Goal: Answer question/provide support

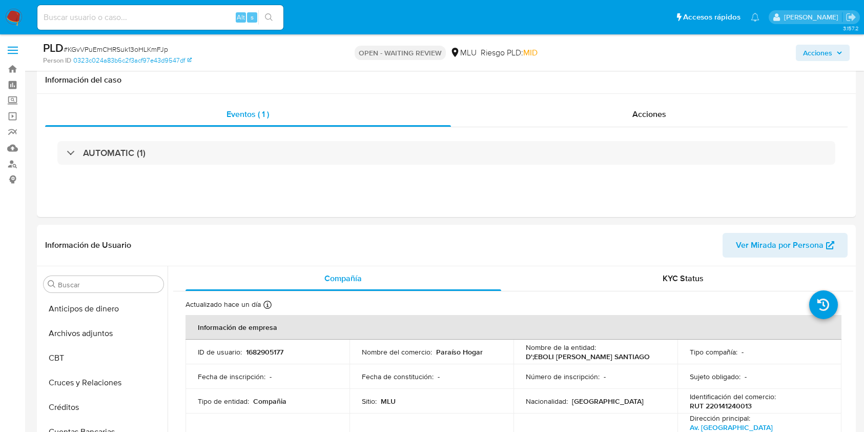
select select "10"
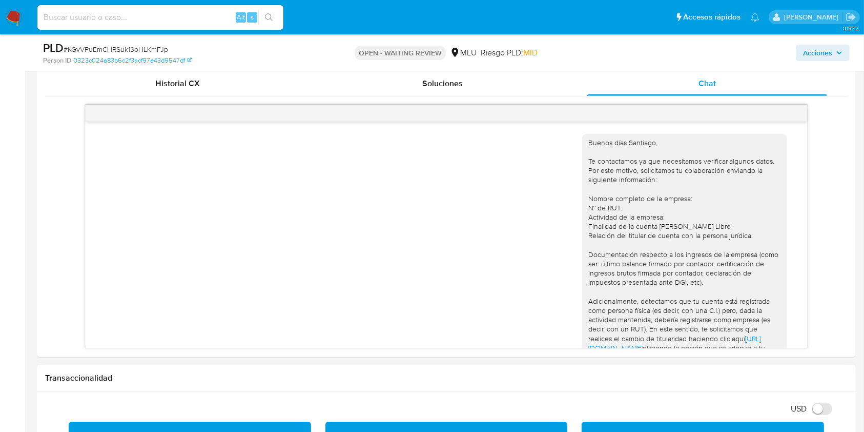
scroll to position [458, 0]
click at [816, 297] on div "Buenos días Santiago, Te contactamos ya que necesitamos verificar algunos datos…" at bounding box center [446, 227] width 803 height 244
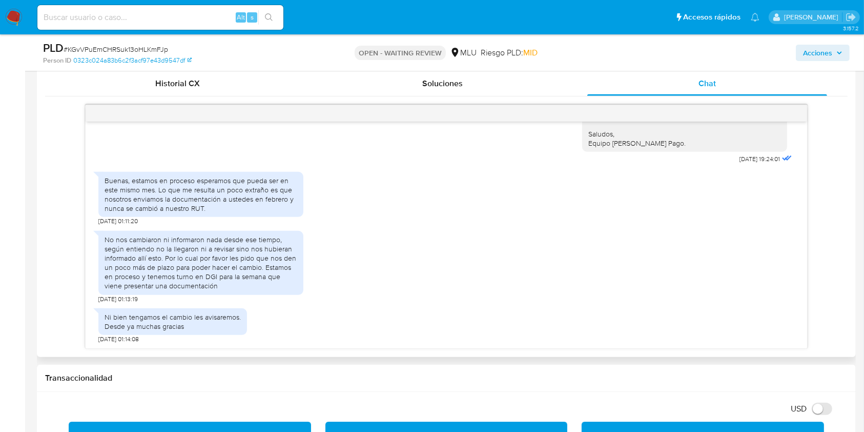
scroll to position [469, 0]
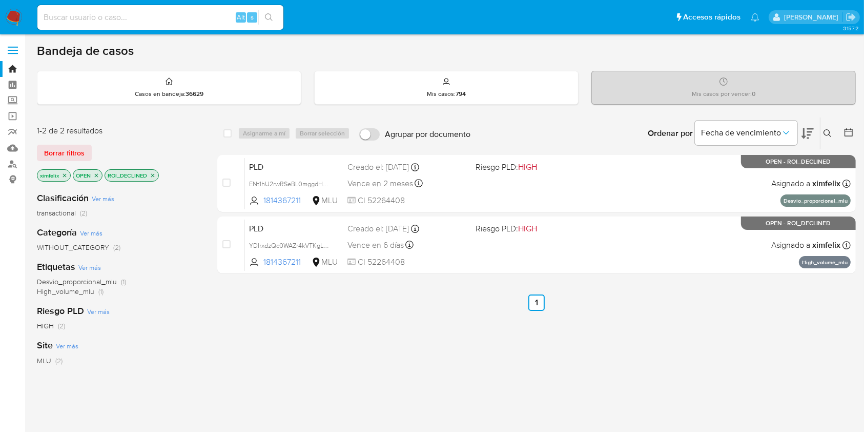
click at [155, 174] on icon "close-filter" at bounding box center [153, 175] width 6 height 6
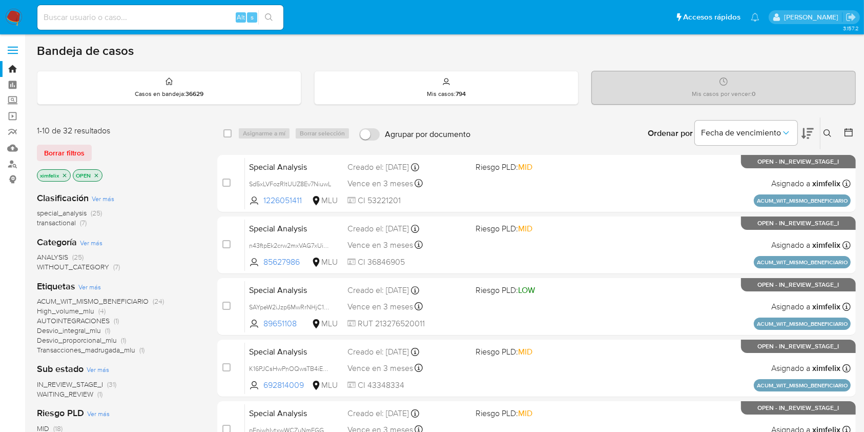
click at [90, 396] on span "WAITING_REVIEW" at bounding box center [65, 394] width 56 height 10
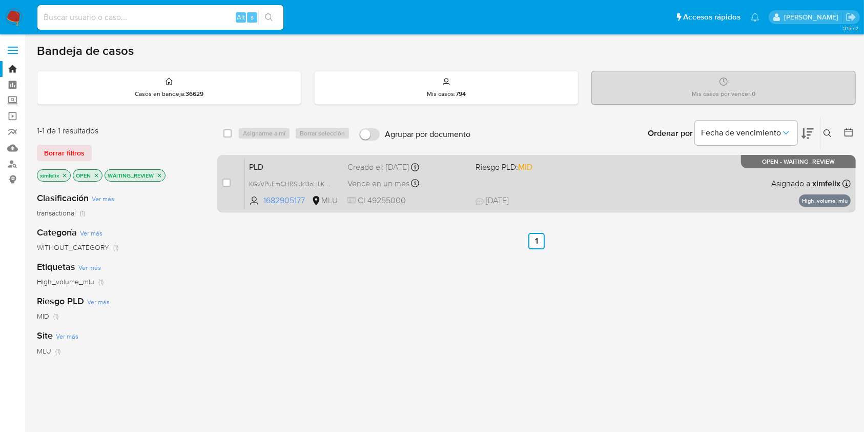
click at [221, 179] on div "case-item-checkbox No es posible asignar el caso PLD KGvVPuEmCHRSuk13oHLKmFJp 1…" at bounding box center [536, 183] width 639 height 57
click at [228, 184] on input "checkbox" at bounding box center [226, 182] width 8 height 8
checkbox input "true"
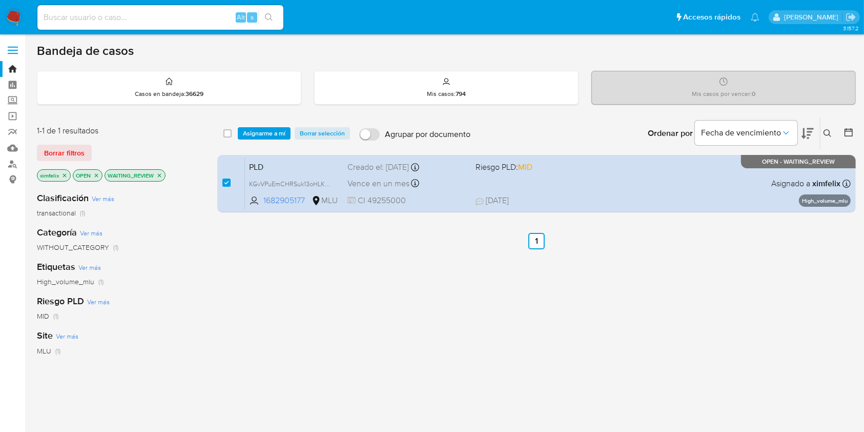
click at [255, 139] on div "select-all-cases-checkbox Asignarme a mí Borrar selección Agrupar por documento…" at bounding box center [536, 133] width 639 height 32
click at [267, 135] on span "Asignarme a mí" at bounding box center [264, 133] width 43 height 10
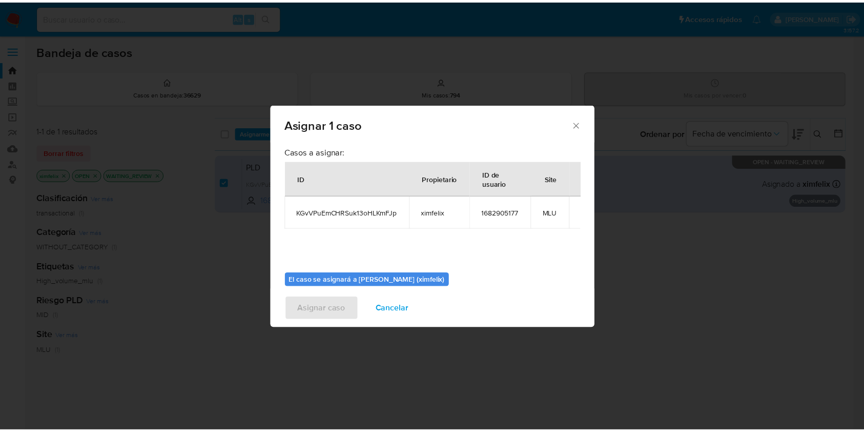
scroll to position [52, 0]
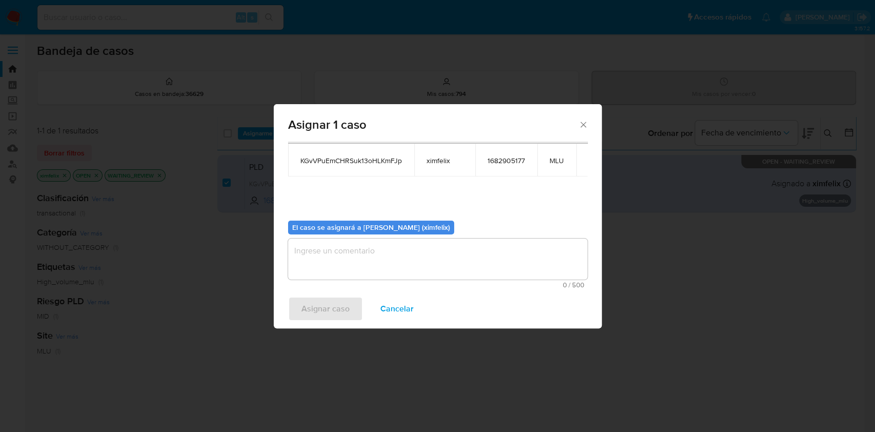
click at [453, 248] on textarea "assign-modal" at bounding box center [437, 258] width 299 height 41
click at [334, 303] on span "Asignar caso" at bounding box center [325, 308] width 48 height 23
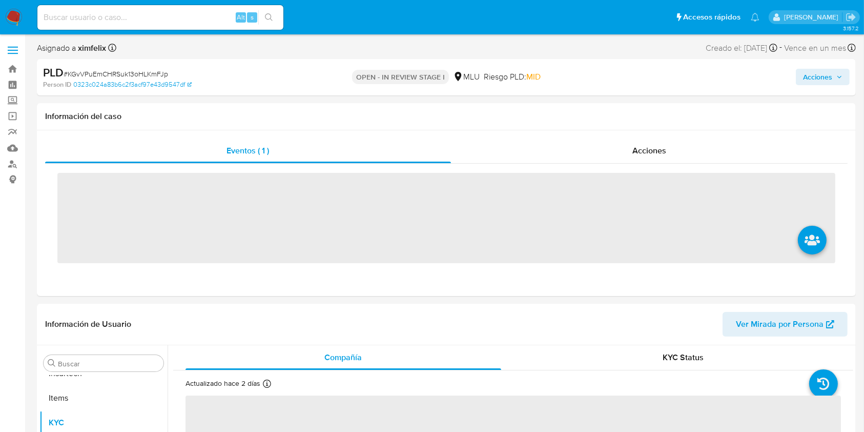
scroll to position [458, 0]
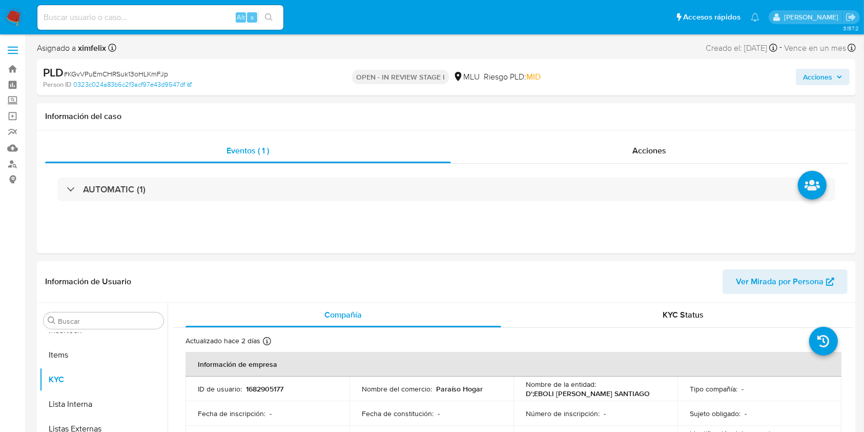
select select "10"
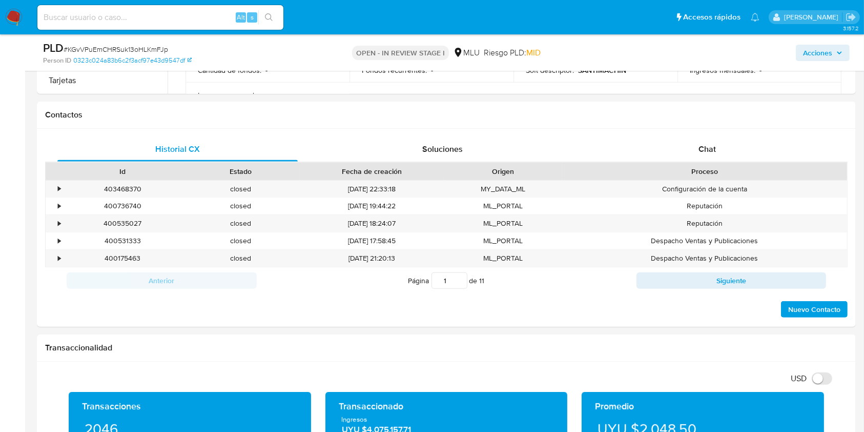
scroll to position [437, 0]
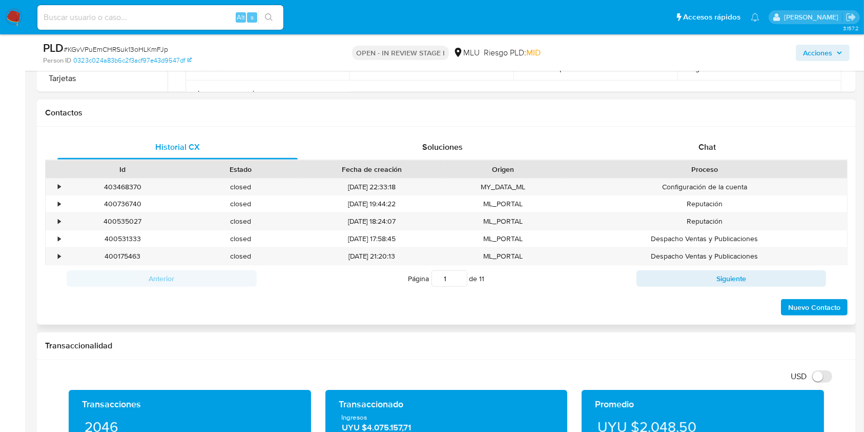
click at [710, 130] on div "Historial CX Soluciones Chat Id Estado Fecha de creación Origen Proceso • 40346…" at bounding box center [446, 226] width 819 height 198
click at [718, 137] on div "Chat" at bounding box center [707, 147] width 240 height 25
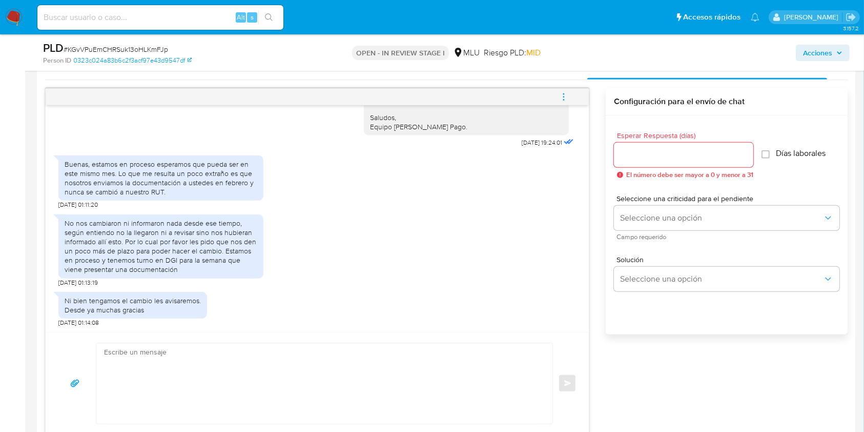
scroll to position [525, 0]
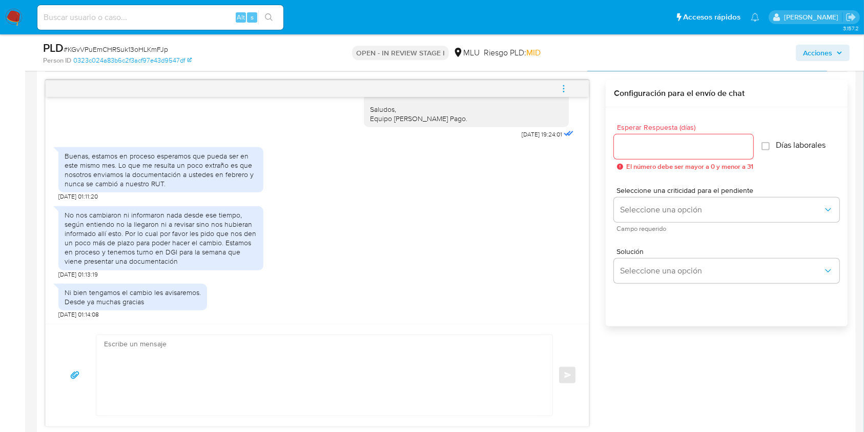
click at [261, 374] on textarea at bounding box center [322, 375] width 436 height 80
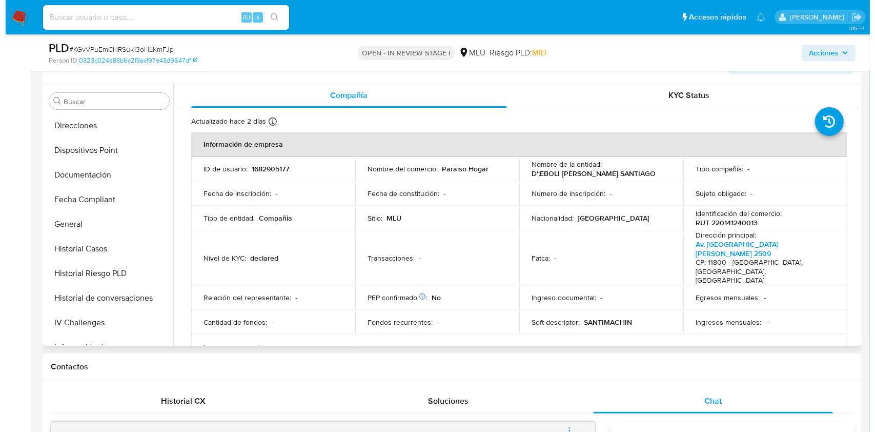
scroll to position [186, 0]
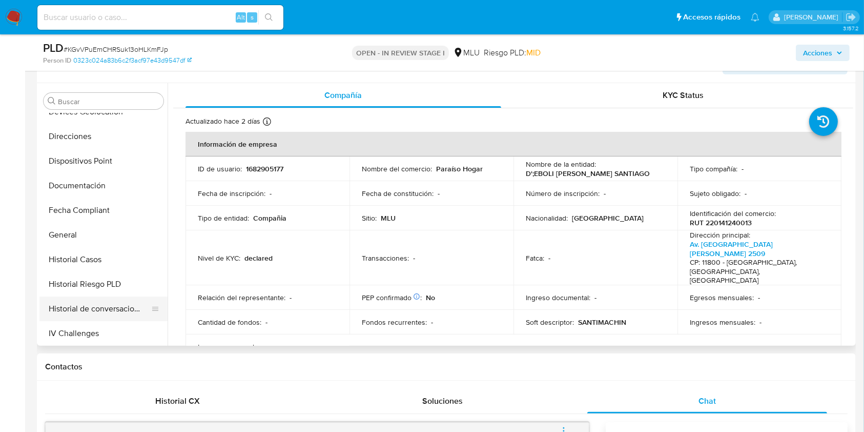
click at [100, 318] on button "Historial de conversaciones" at bounding box center [99, 308] width 120 height 25
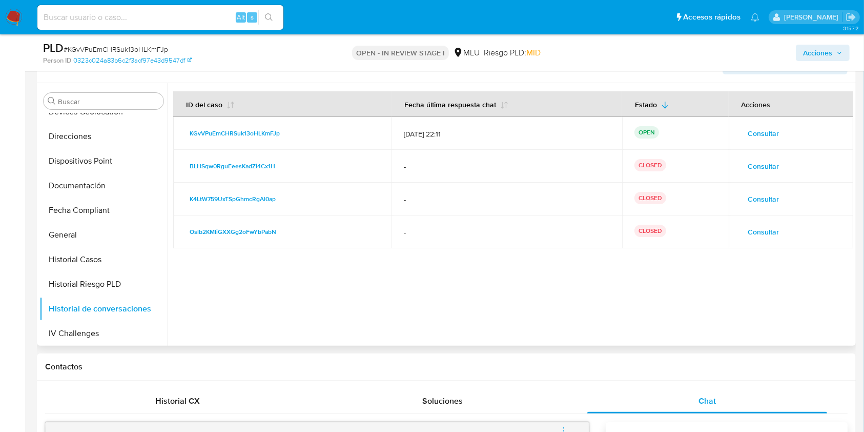
click at [769, 159] on span "Consultar" at bounding box center [763, 166] width 31 height 14
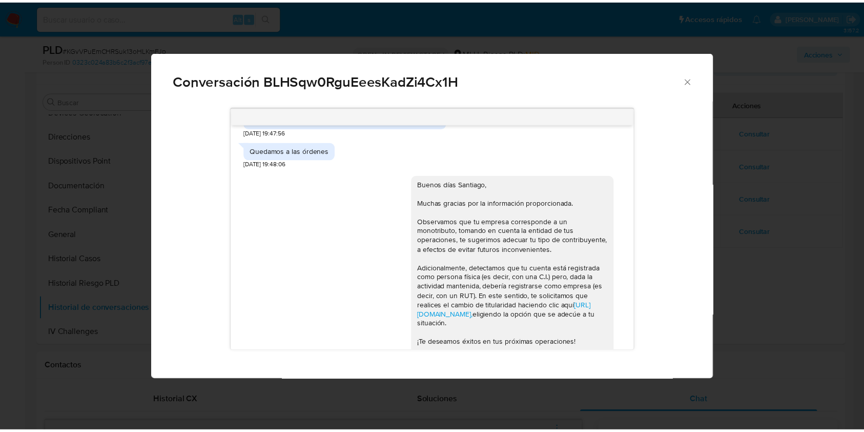
scroll to position [223, 0]
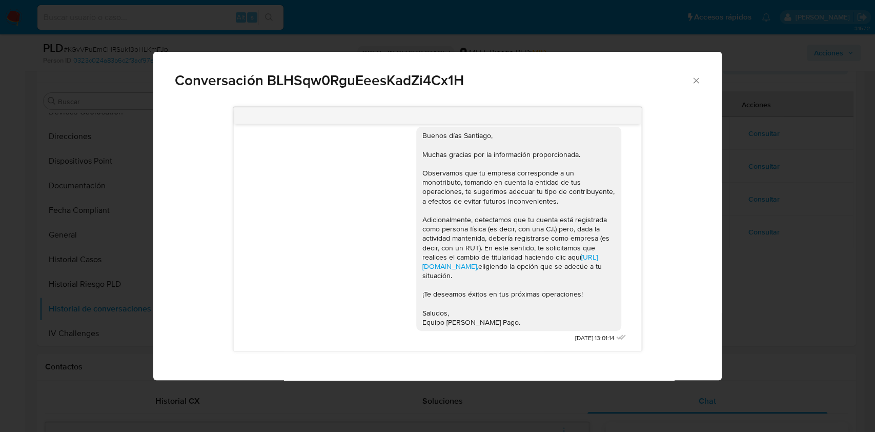
click at [779, 307] on div "Conversación BLHSqw0RguEeesKadZi4Cx1H Buenas tardes Santiago, Nos ponemos en co…" at bounding box center [437, 216] width 875 height 432
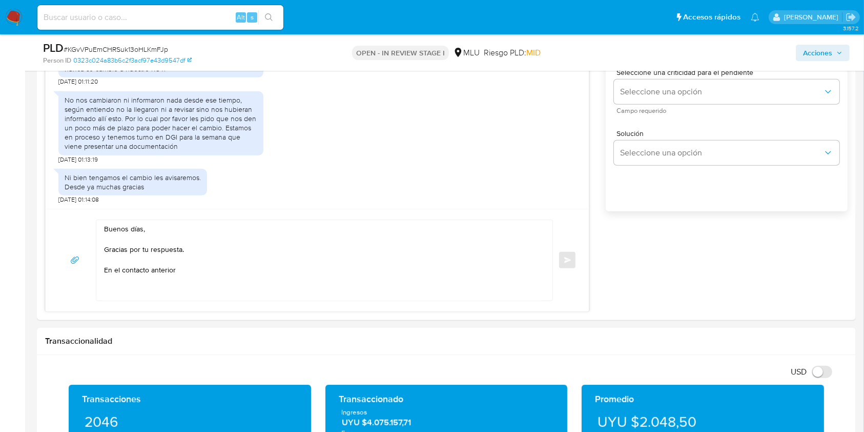
scroll to position [642, 0]
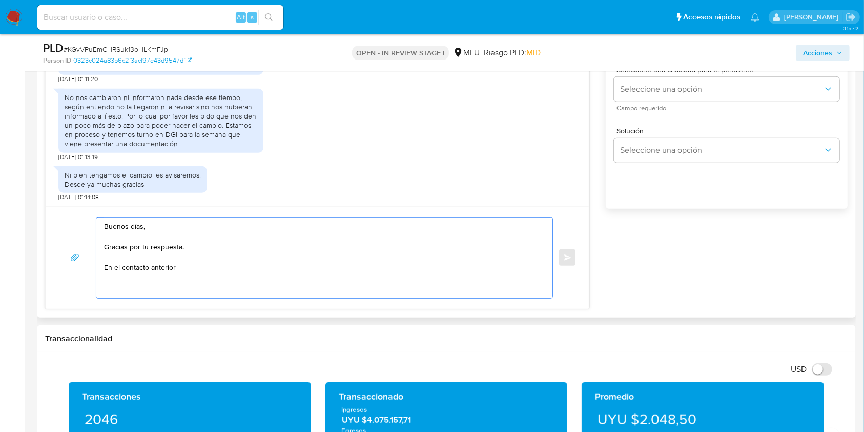
click at [206, 267] on textarea "Buenos días, Gracias por tu respuesta. En el contacto anterior" at bounding box center [322, 257] width 436 height 80
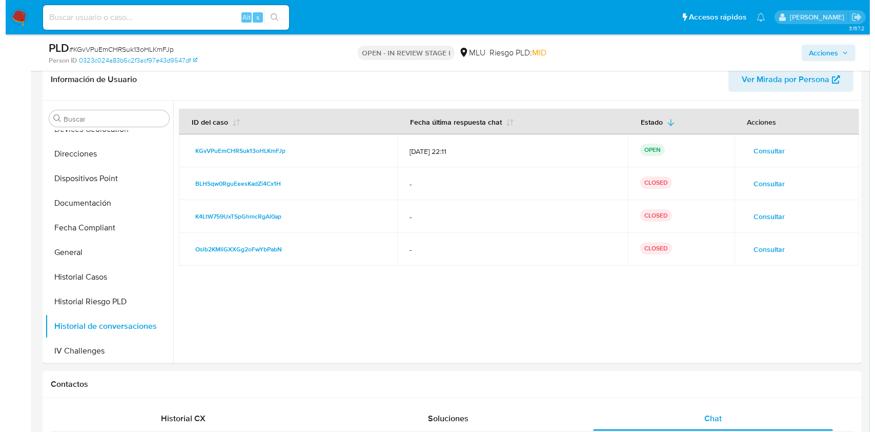
scroll to position [188, 0]
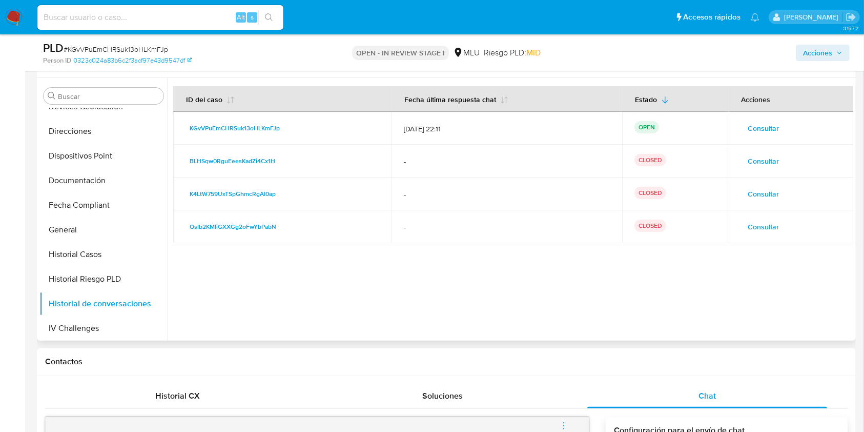
click at [767, 160] on span "Consultar" at bounding box center [763, 161] width 31 height 14
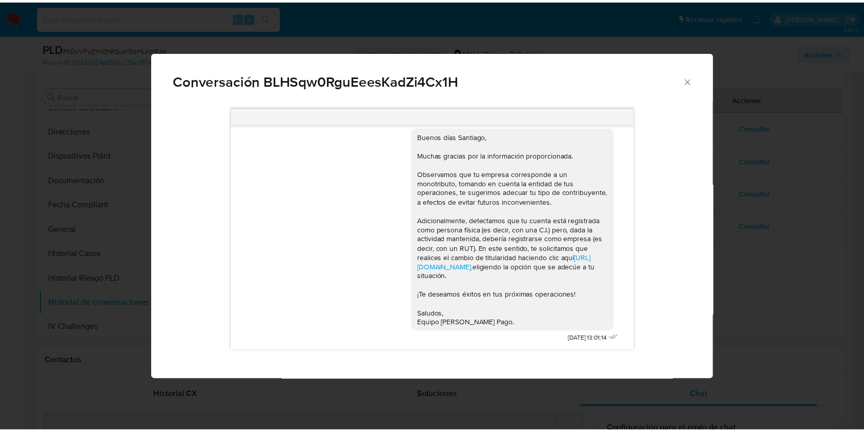
scroll to position [223, 0]
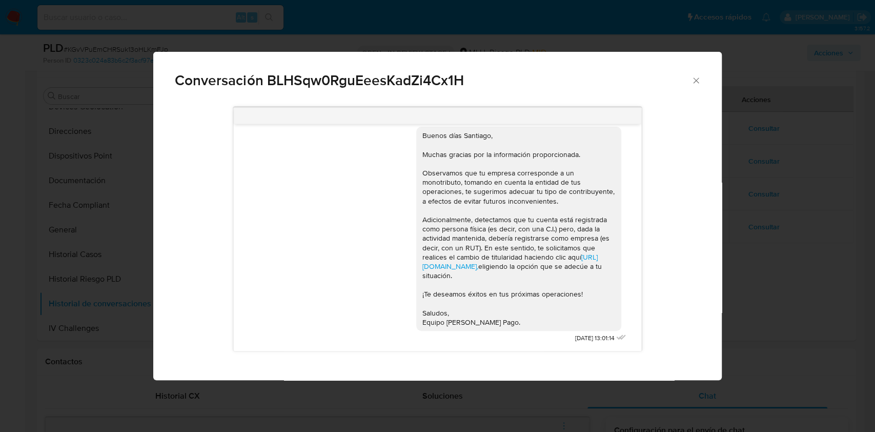
click at [787, 288] on div "Conversación BLHSqw0RguEeesKadZi4Cx1H Buenas tardes Santiago, Nos ponemos en co…" at bounding box center [437, 216] width 875 height 432
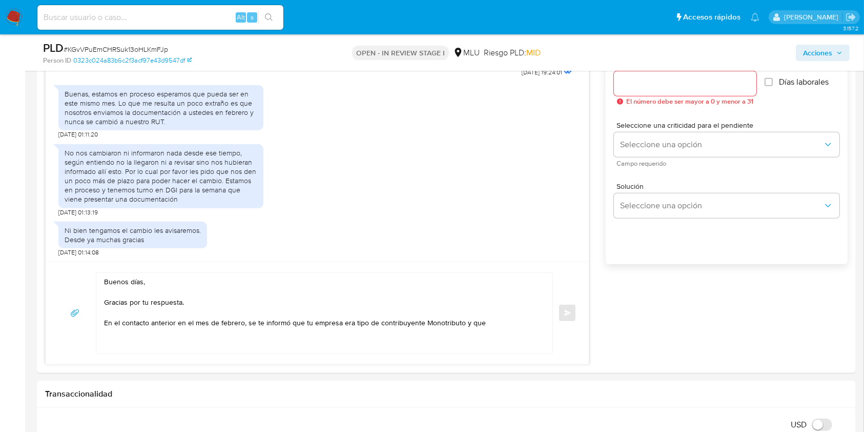
scroll to position [642, 0]
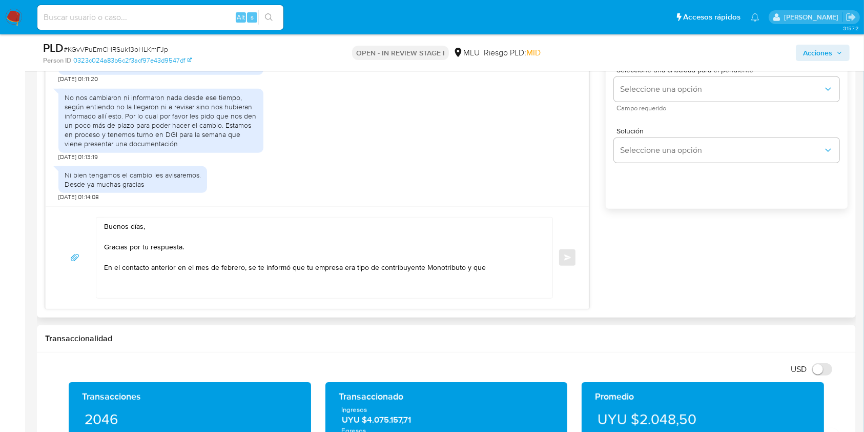
click at [500, 275] on textarea "Buenos días, Gracias por tu respuesta. En el contacto anterior en el mes de feb…" at bounding box center [322, 257] width 436 height 80
drag, startPoint x: 191, startPoint y: 277, endPoint x: 100, endPoint y: 270, distance: 91.0
click at [100, 270] on div "Buenos días, Gracias por tu respuesta. En el contacto anterior en el mes de feb…" at bounding box center [321, 257] width 451 height 80
click at [193, 269] on textarea "Buenos días, Gracias por tu respuesta. Te otorgamos un plazo" at bounding box center [322, 257] width 436 height 80
type textarea "Buenos días, Gracias por tu respuesta. Te otorgamos un plazo de 90 días para mo…"
